Goal: Find specific page/section: Find specific page/section

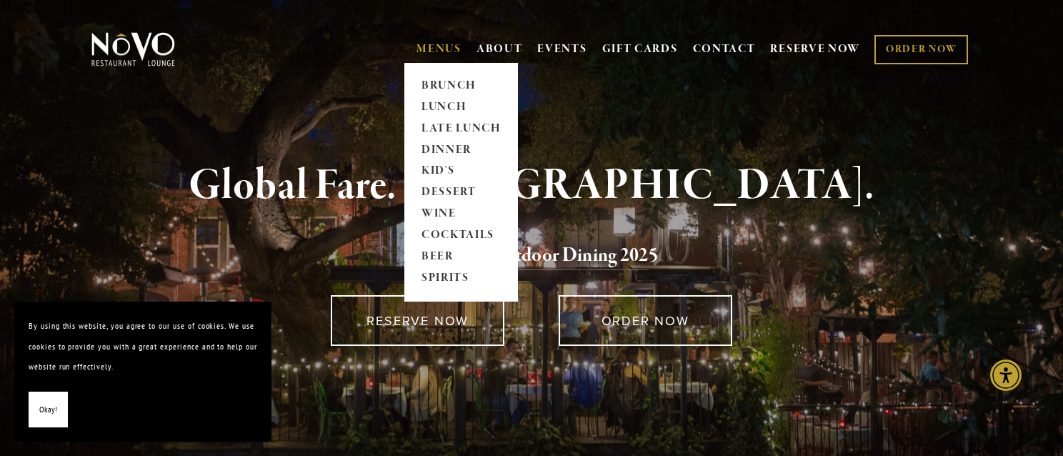
click at [429, 46] on link "MENUS" at bounding box center [438, 49] width 45 height 14
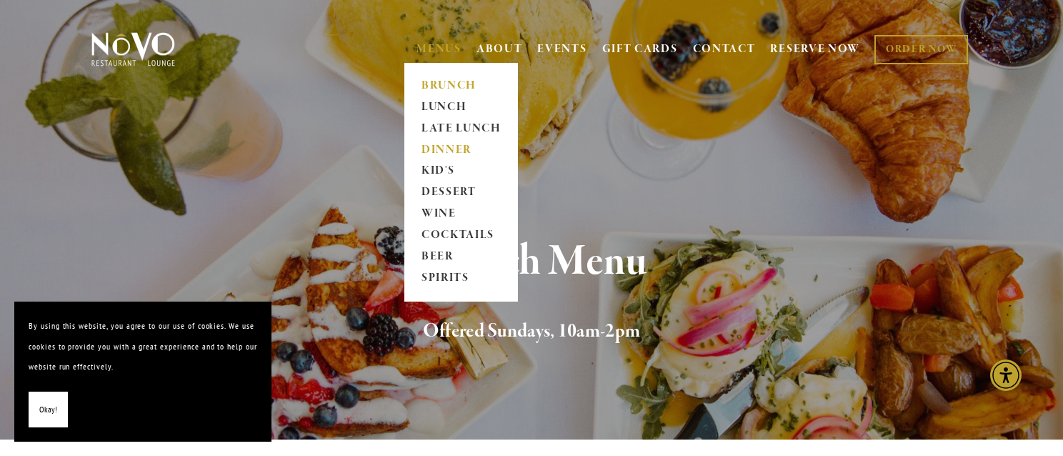
click at [446, 148] on link "DINNER" at bounding box center [460, 149] width 89 height 21
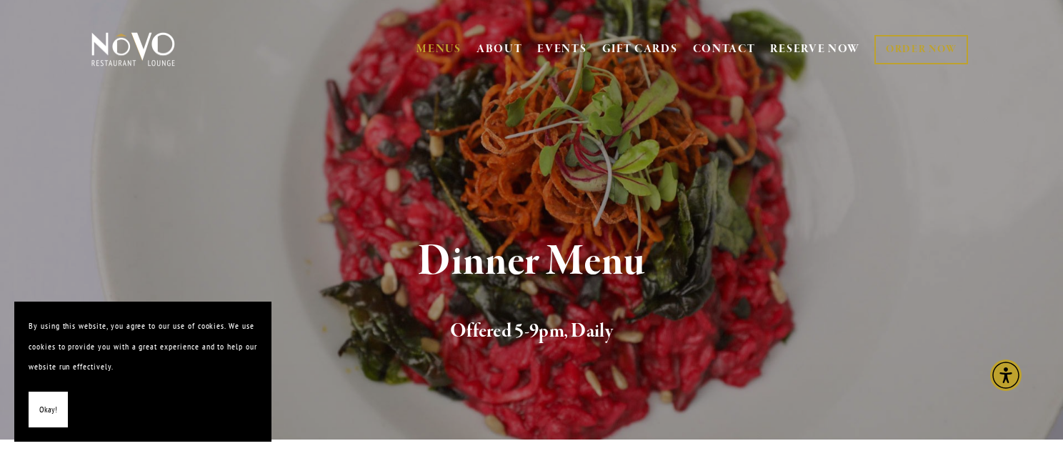
drag, startPoint x: 51, startPoint y: 412, endPoint x: 124, endPoint y: 369, distance: 84.9
click at [51, 412] on span "Okay!" at bounding box center [48, 409] width 18 height 21
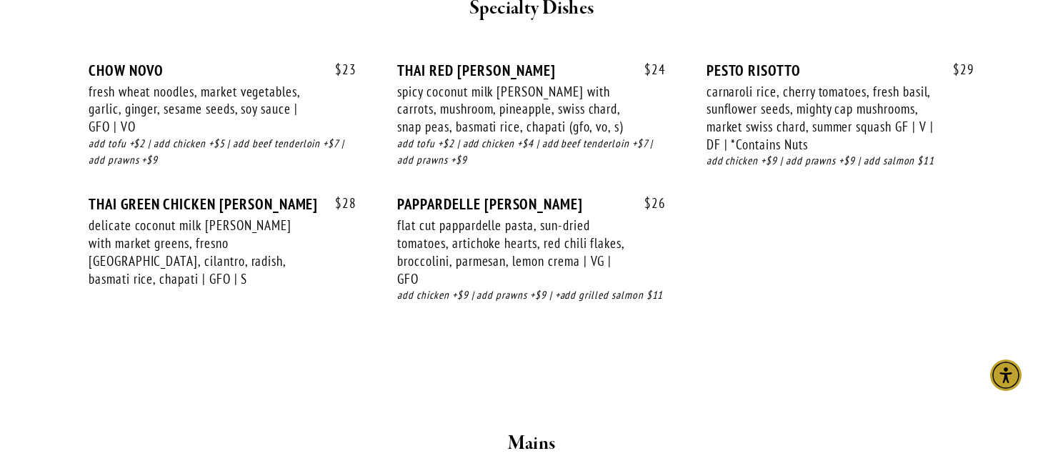
scroll to position [2020, 0]
